Goal: Transaction & Acquisition: Purchase product/service

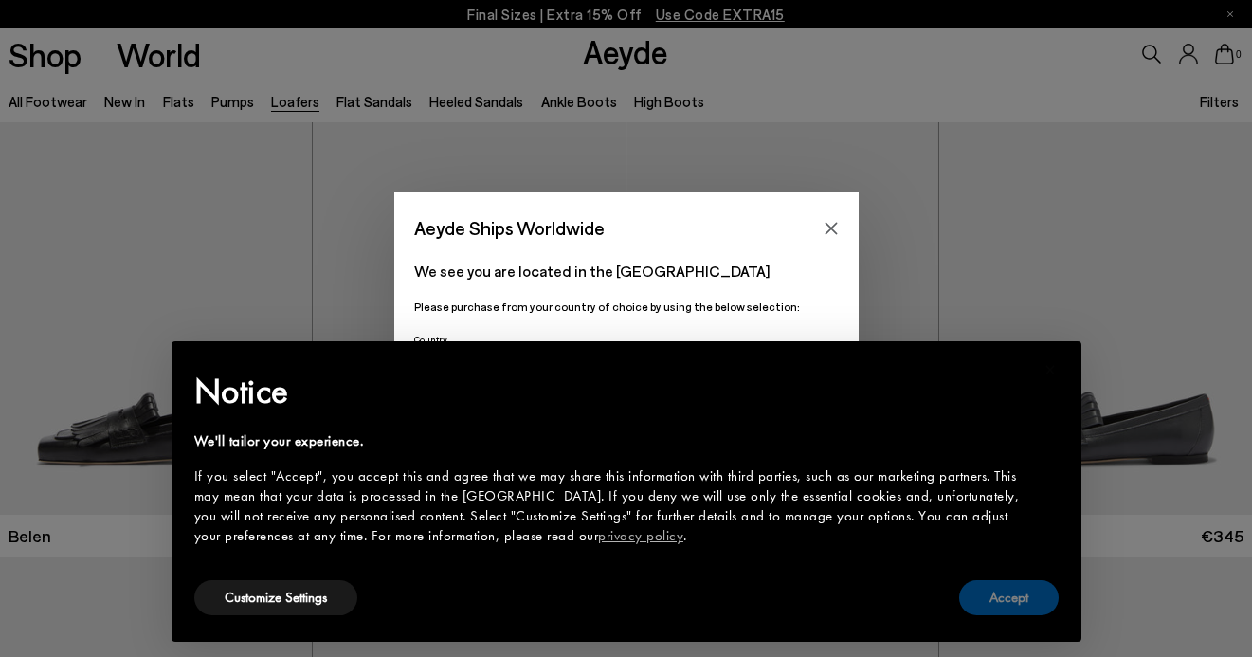
click at [1016, 588] on button "Accept" at bounding box center [1009, 597] width 100 height 35
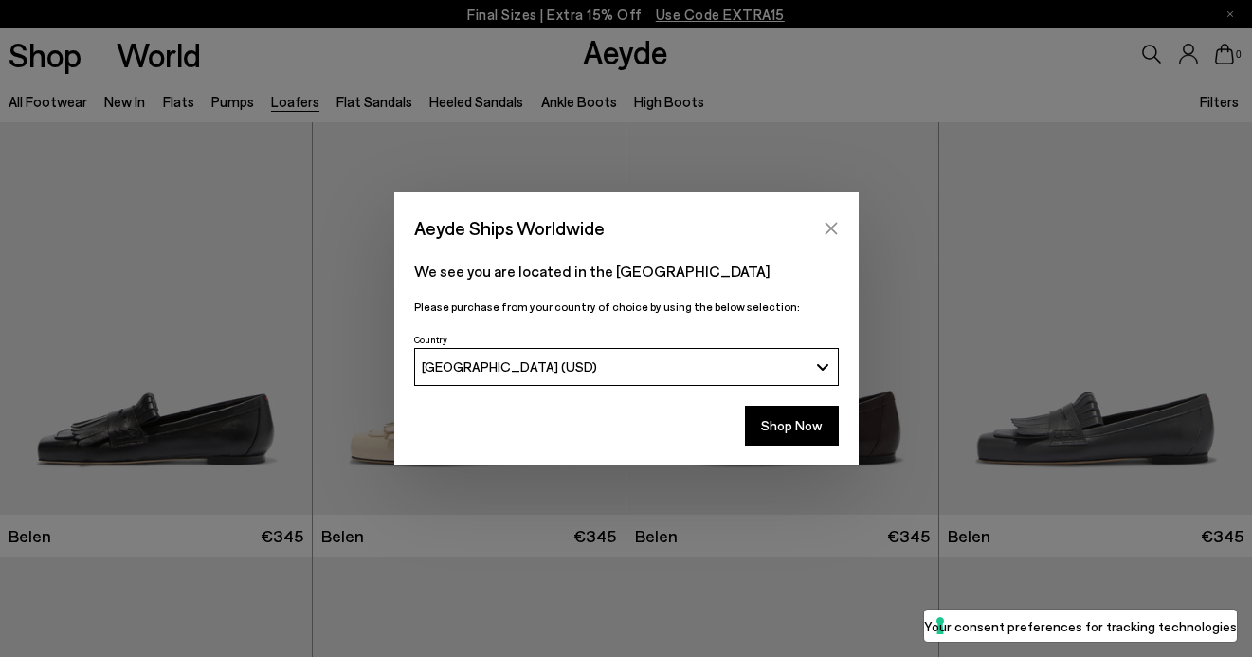
click at [840, 224] on button "Close" at bounding box center [831, 228] width 28 height 28
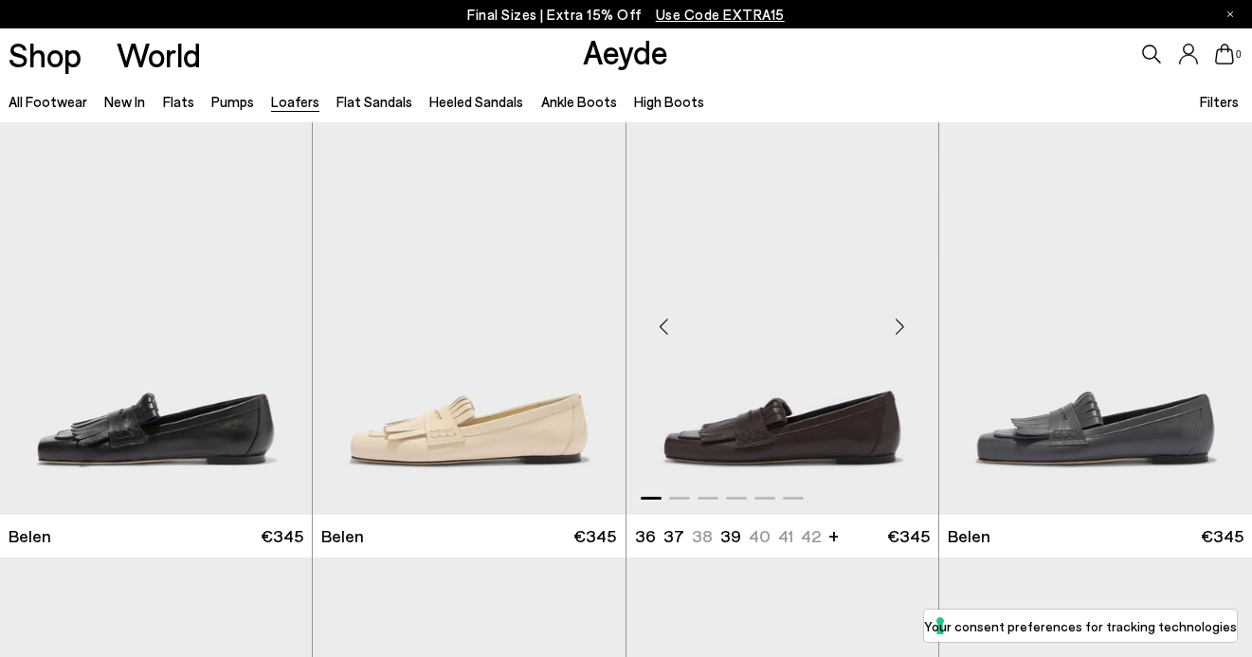
scroll to position [777, 0]
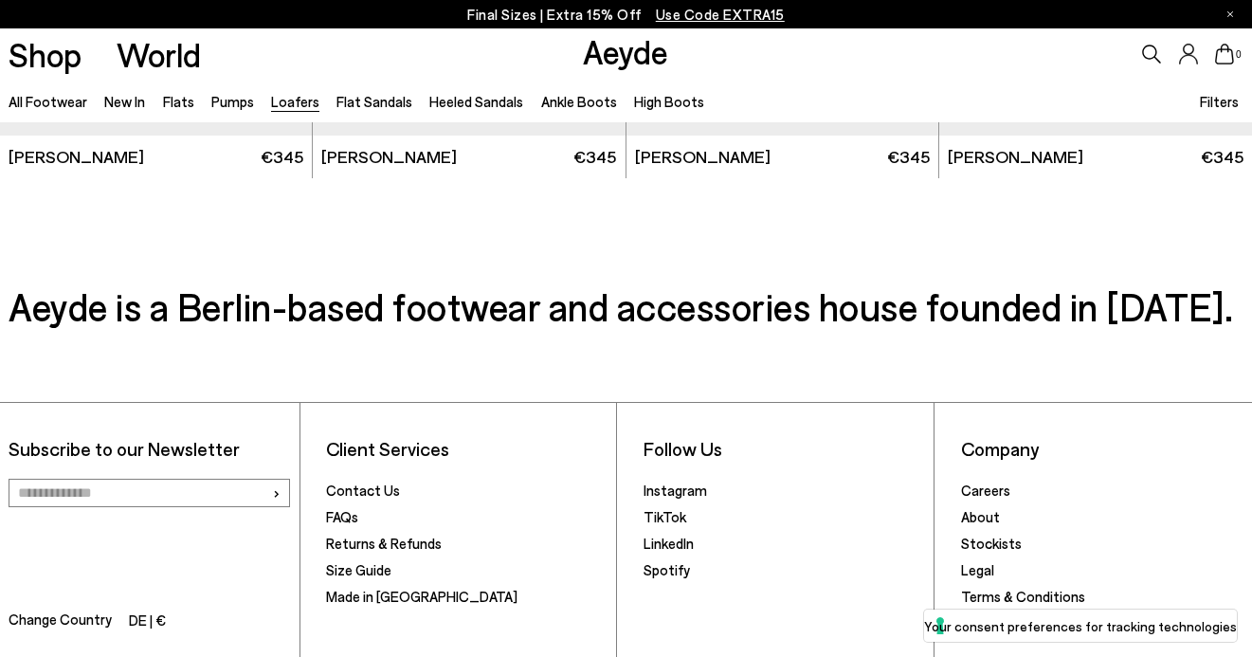
scroll to position [3419, 0]
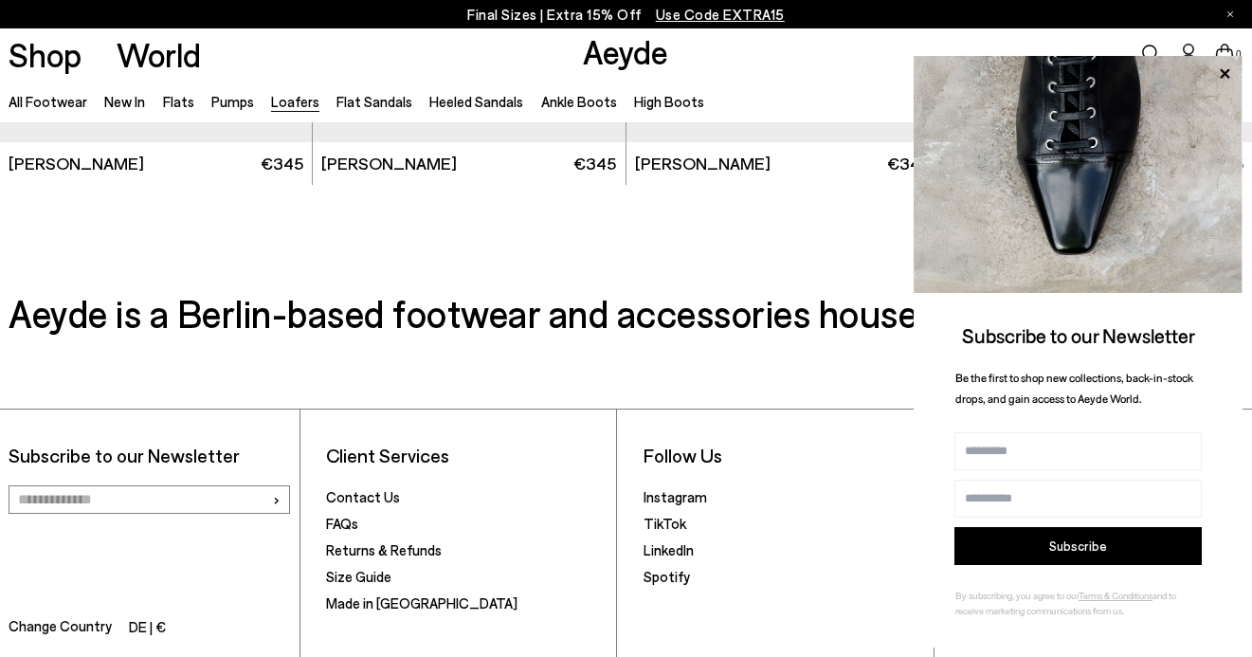
scroll to position [863, 0]
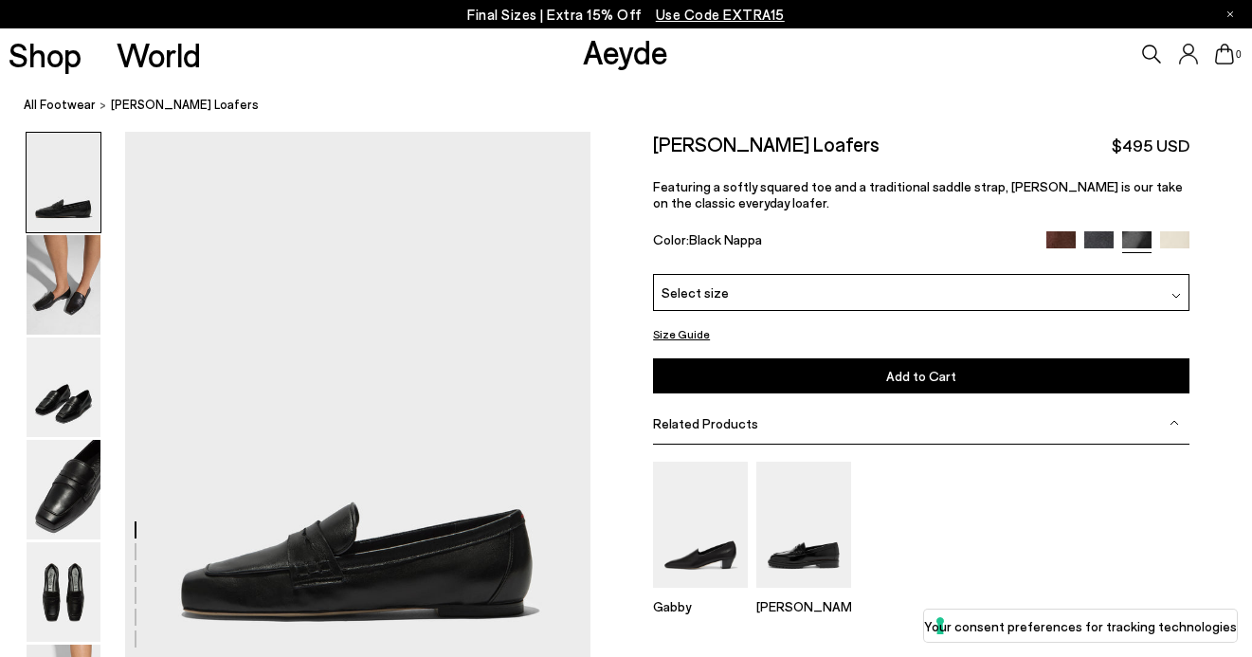
scroll to position [60, 0]
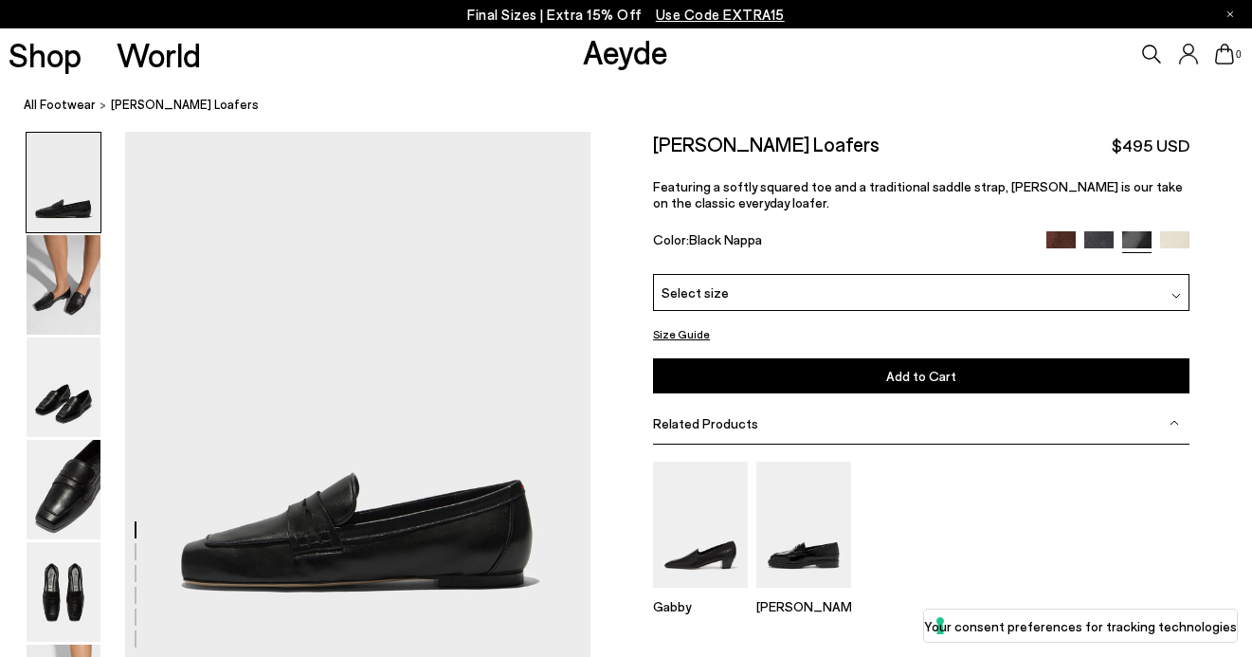
click at [62, 187] on img at bounding box center [64, 183] width 74 height 100
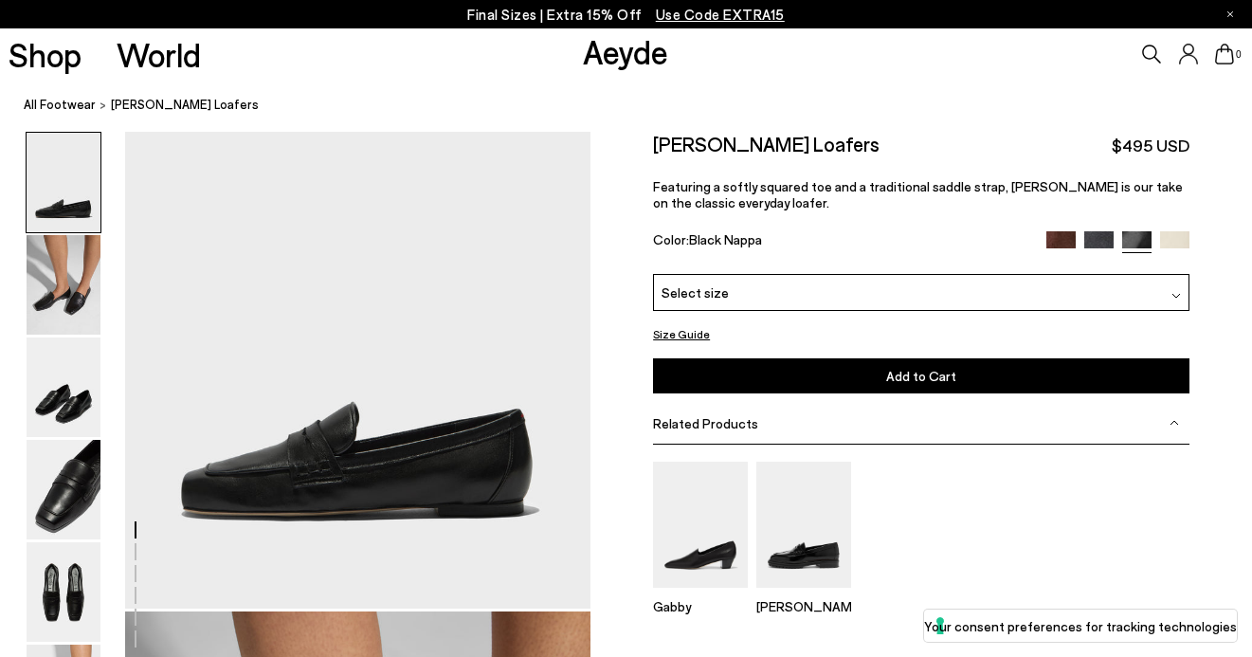
scroll to position [230, 0]
